Goal: Task Accomplishment & Management: Use online tool/utility

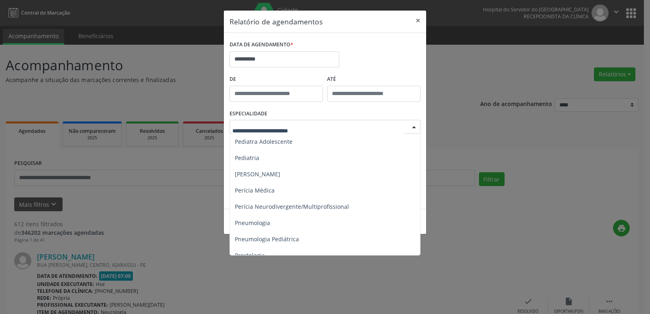
scroll to position [1259, 0]
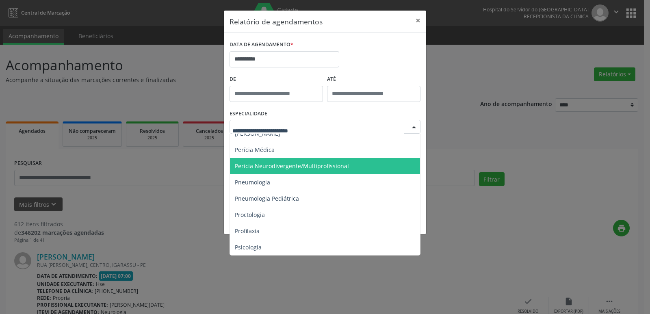
click at [276, 165] on span "Perícia Neurodivergente/Multiprofissional" at bounding box center [292, 166] width 114 height 8
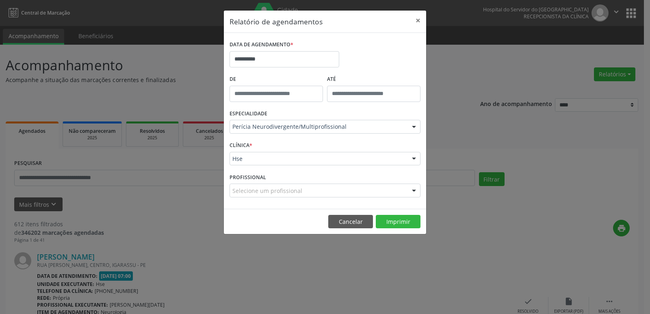
click at [247, 150] on label "CLÍNICA *" at bounding box center [240, 145] width 23 height 13
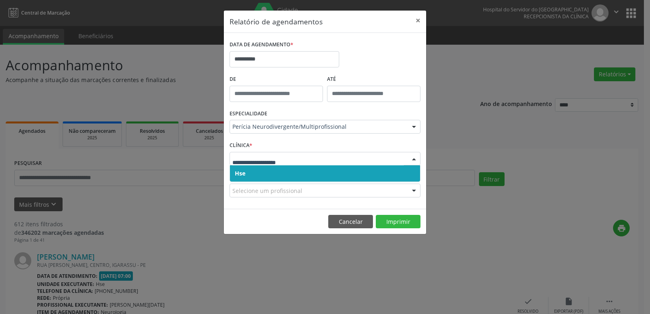
click at [249, 173] on span "Hse" at bounding box center [325, 173] width 190 height 16
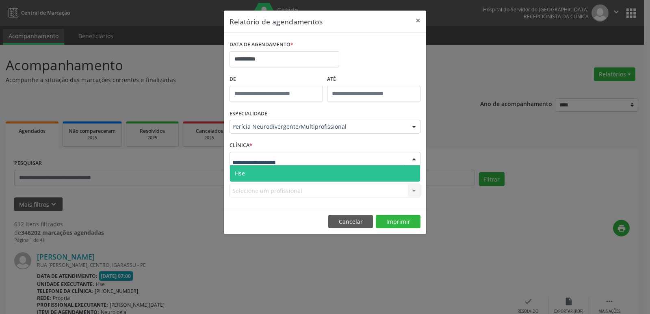
drag, startPoint x: 247, startPoint y: 171, endPoint x: 254, endPoint y: 175, distance: 8.4
click at [247, 171] on span "Hse" at bounding box center [325, 173] width 190 height 16
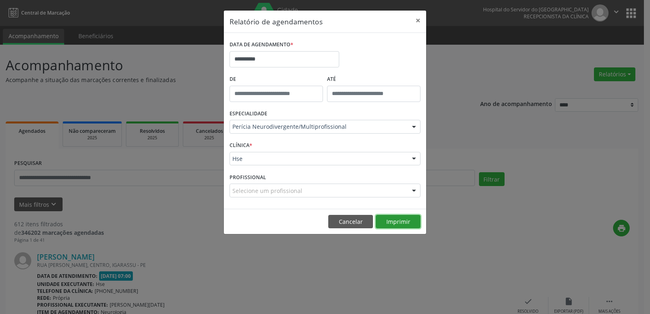
click at [405, 218] on button "Imprimir" at bounding box center [398, 222] width 45 height 14
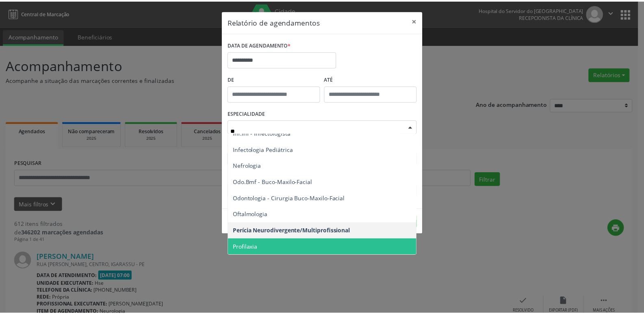
scroll to position [0, 0]
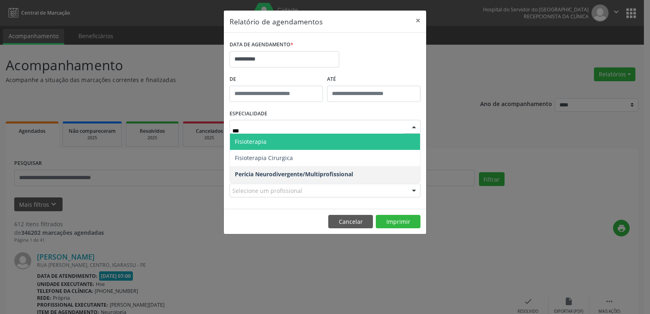
type input "**********"
click at [257, 141] on span "Fisioterapia" at bounding box center [251, 142] width 32 height 8
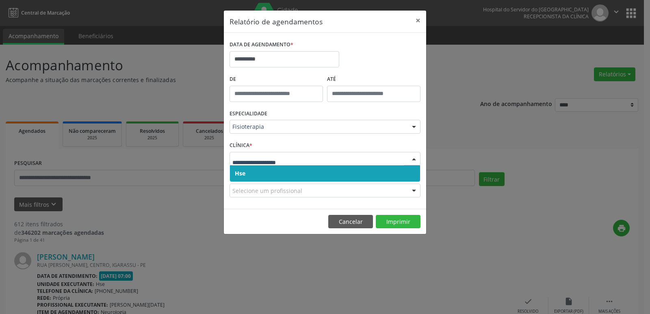
click at [245, 171] on span "Hse" at bounding box center [240, 173] width 11 height 8
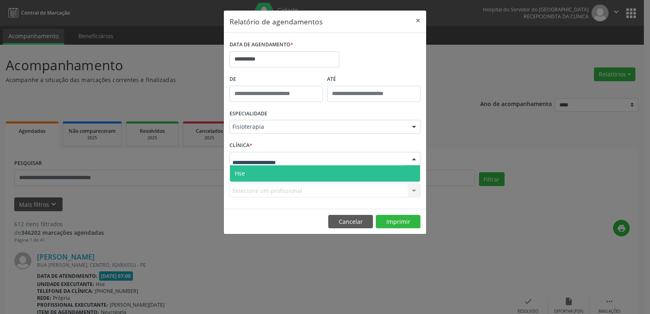
click at [253, 178] on span "Hse" at bounding box center [325, 173] width 190 height 16
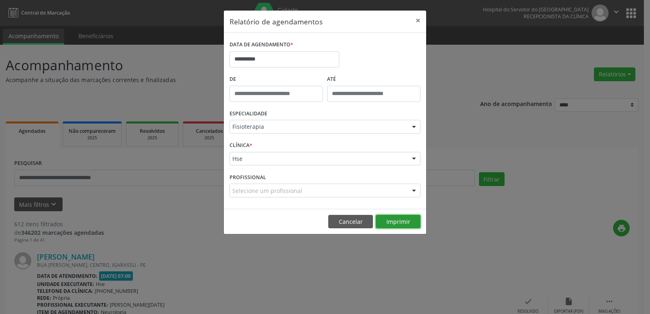
click at [398, 225] on button "Imprimir" at bounding box center [398, 222] width 45 height 14
click at [418, 19] on button "×" at bounding box center [418, 21] width 16 height 20
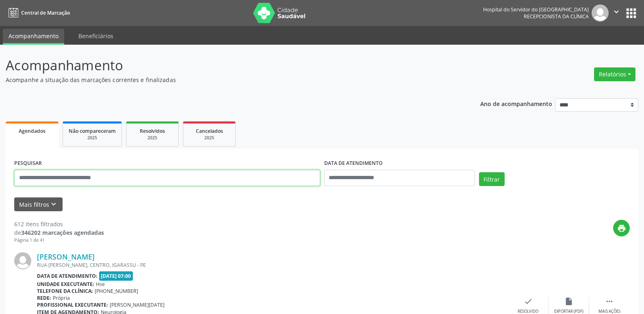
click at [285, 176] on input "text" at bounding box center [167, 178] width 306 height 16
